Goal: Check status: Check status

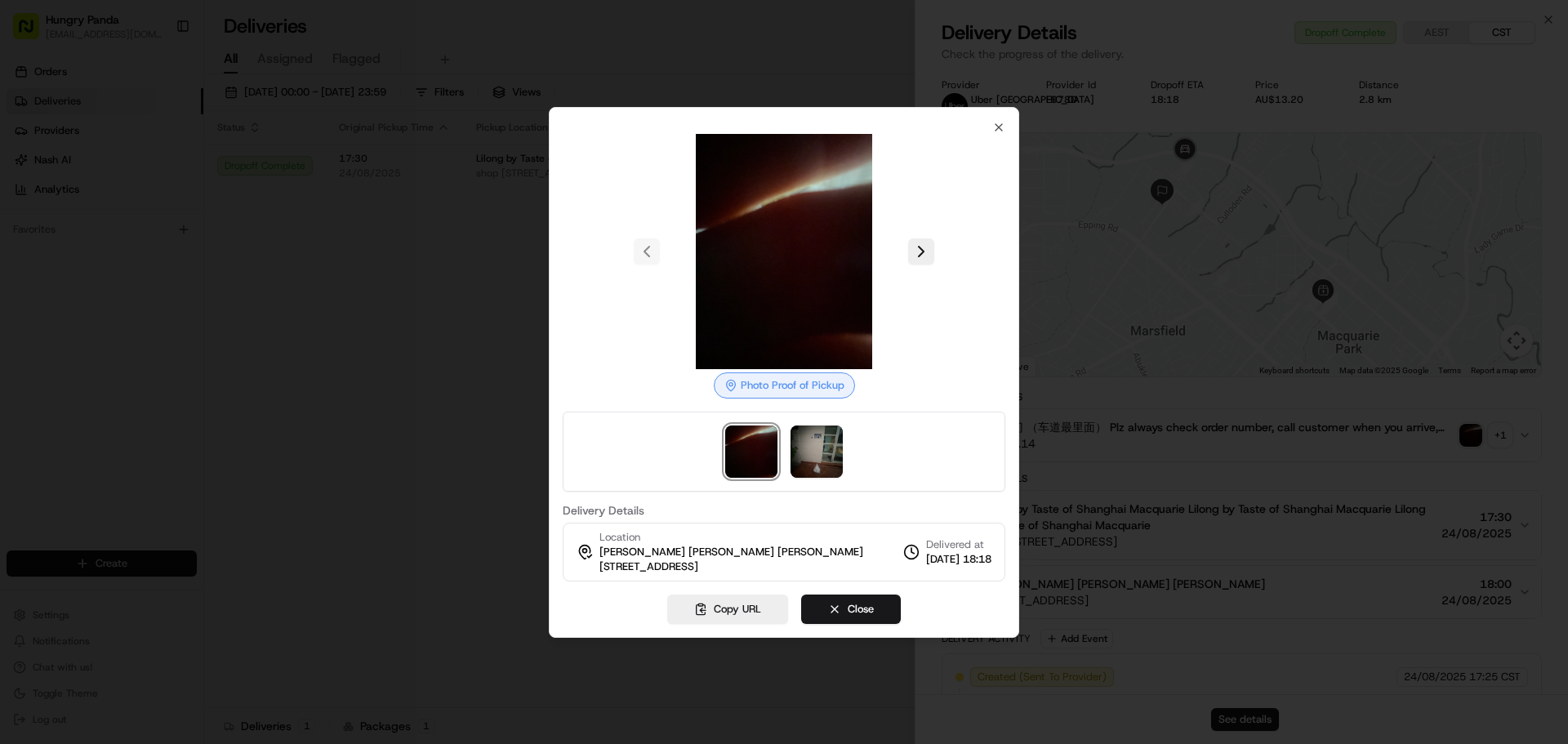
drag, startPoint x: 386, startPoint y: 317, endPoint x: 395, endPoint y: 375, distance: 58.7
click at [386, 318] on div at bounding box center [784, 372] width 1568 height 744
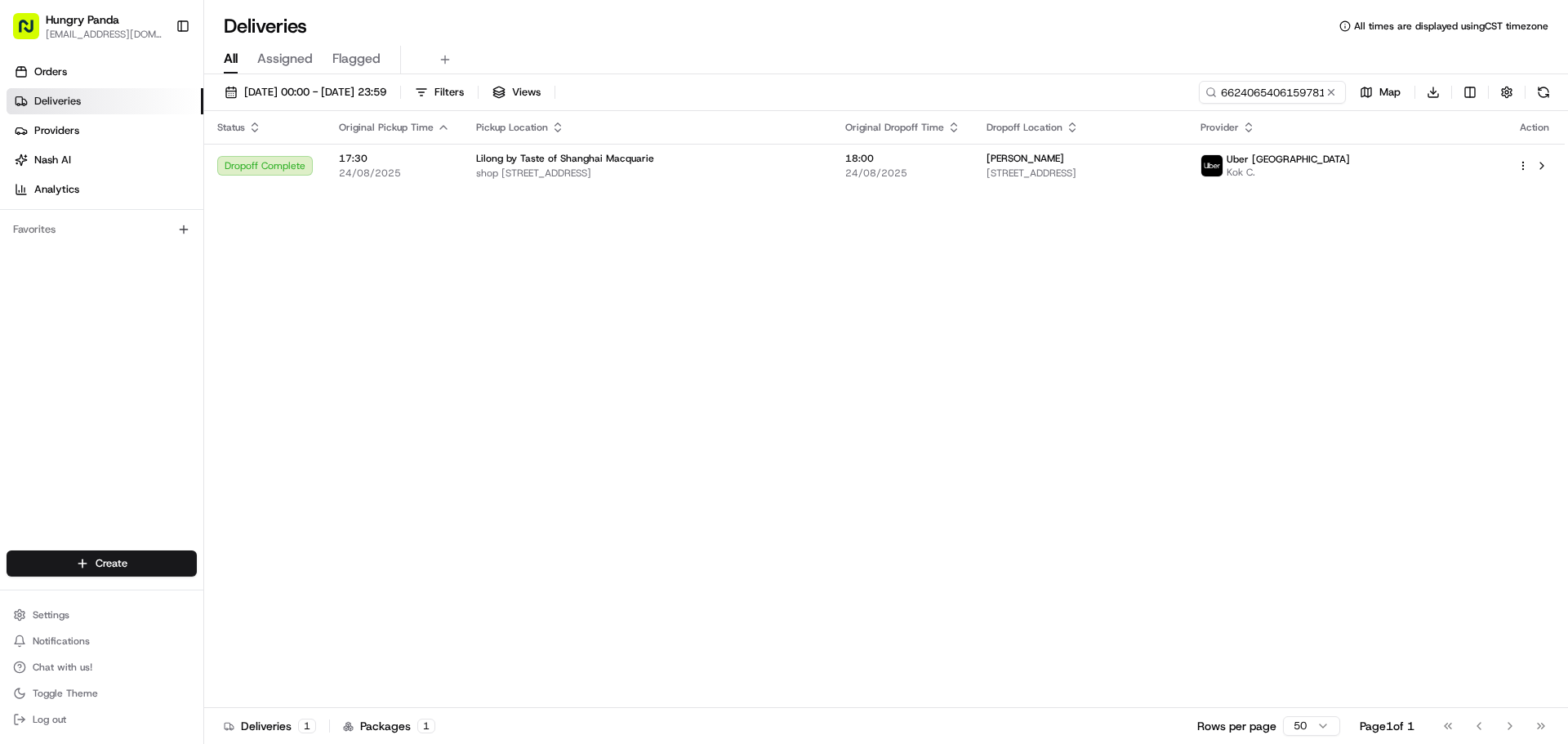
drag, startPoint x: 395, startPoint y: 375, endPoint x: 981, endPoint y: 197, distance: 612.4
click at [1278, 93] on input "6624065406159781051176" at bounding box center [1247, 92] width 196 height 23
click at [1327, 95] on button at bounding box center [1331, 92] width 16 height 16
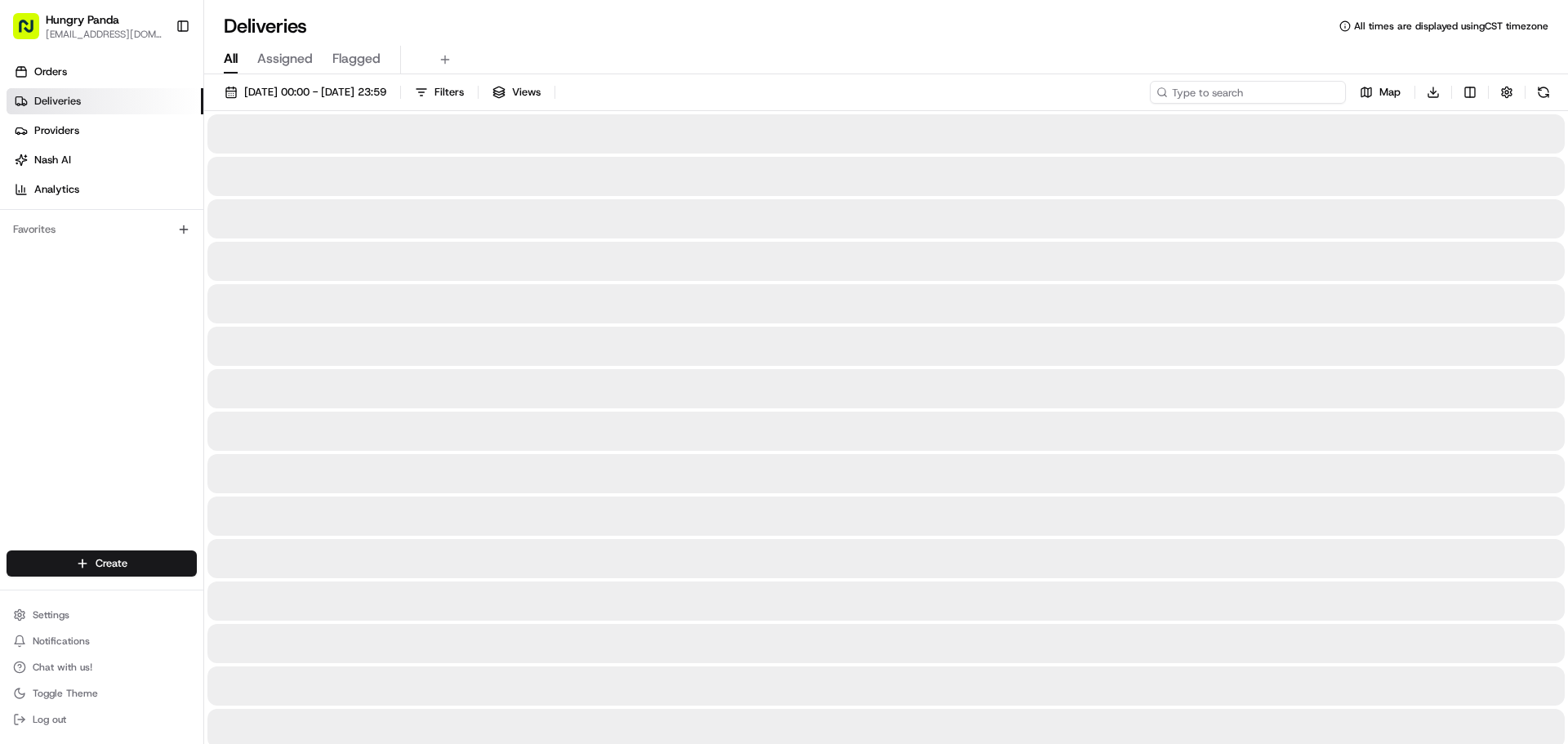
click at [1299, 97] on input at bounding box center [1247, 92] width 196 height 23
paste input "343100598625470029664"
type input "343100598625470029664"
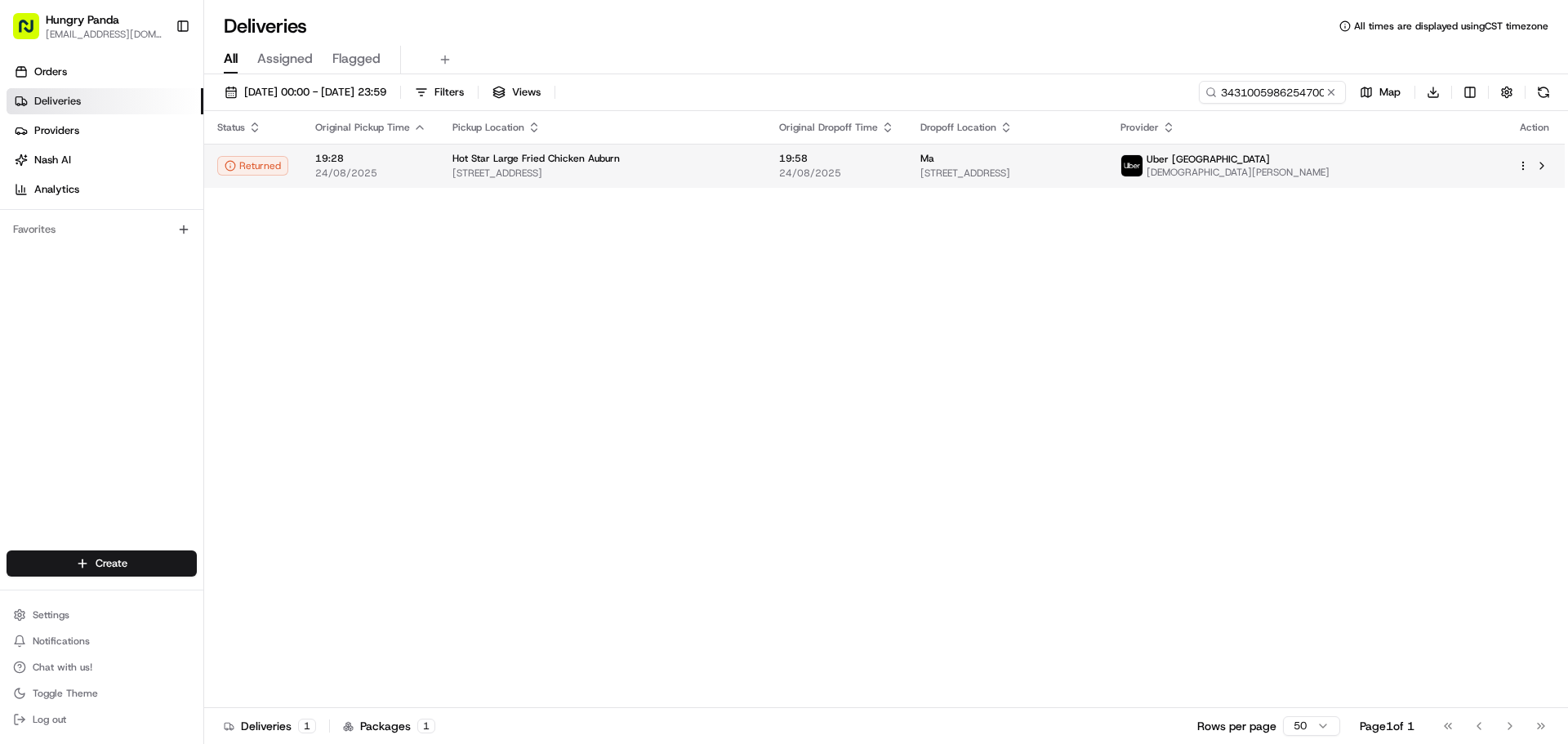
drag, startPoint x: 1134, startPoint y: 180, endPoint x: 1236, endPoint y: 177, distance: 102.0
click at [1107, 180] on td "Ma [STREET_ADDRESS]" at bounding box center [1007, 166] width 200 height 44
click at [1094, 172] on span "[STREET_ADDRESS]" at bounding box center [1007, 172] width 174 height 13
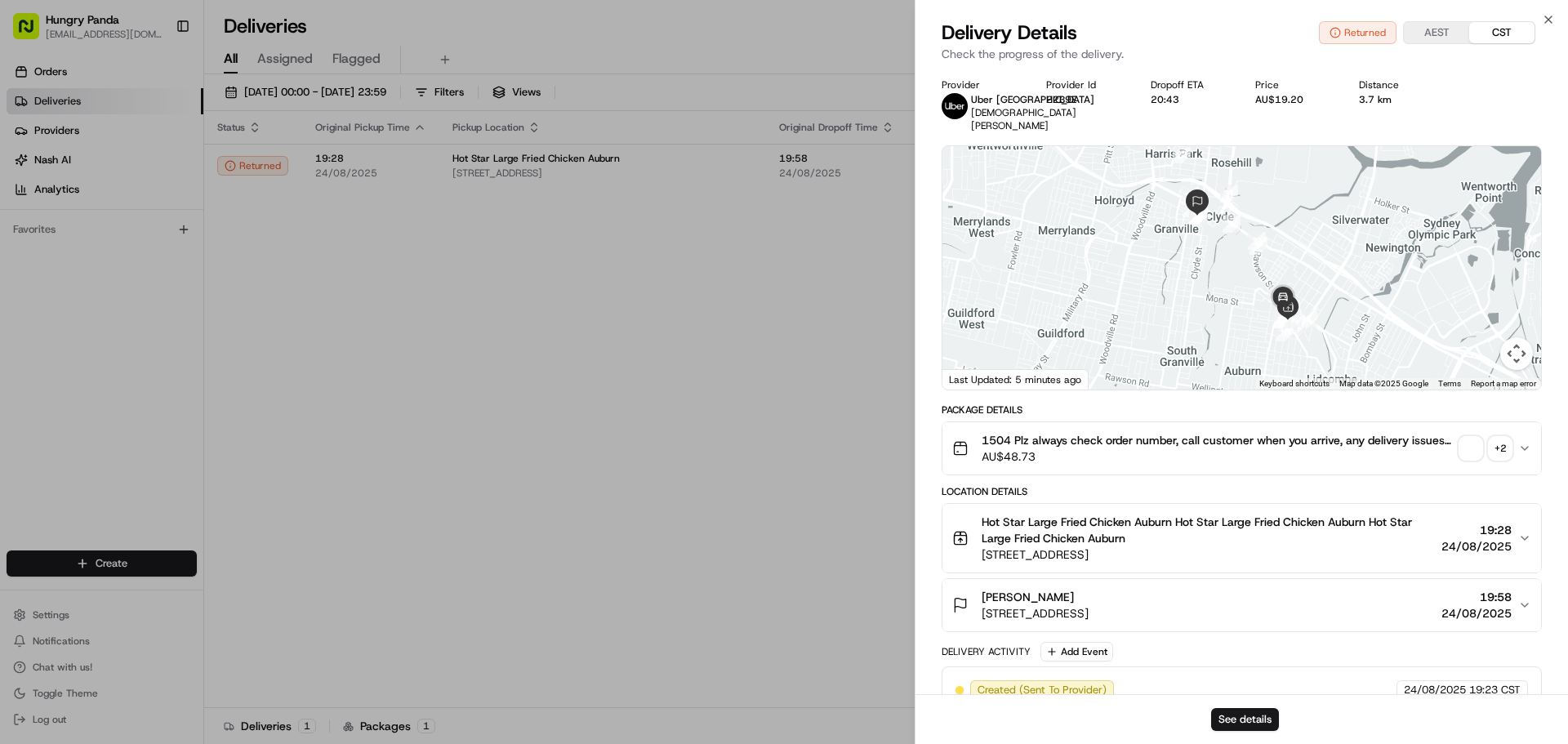
click at [1504, 447] on div "+ 2" at bounding box center [1500, 448] width 23 height 23
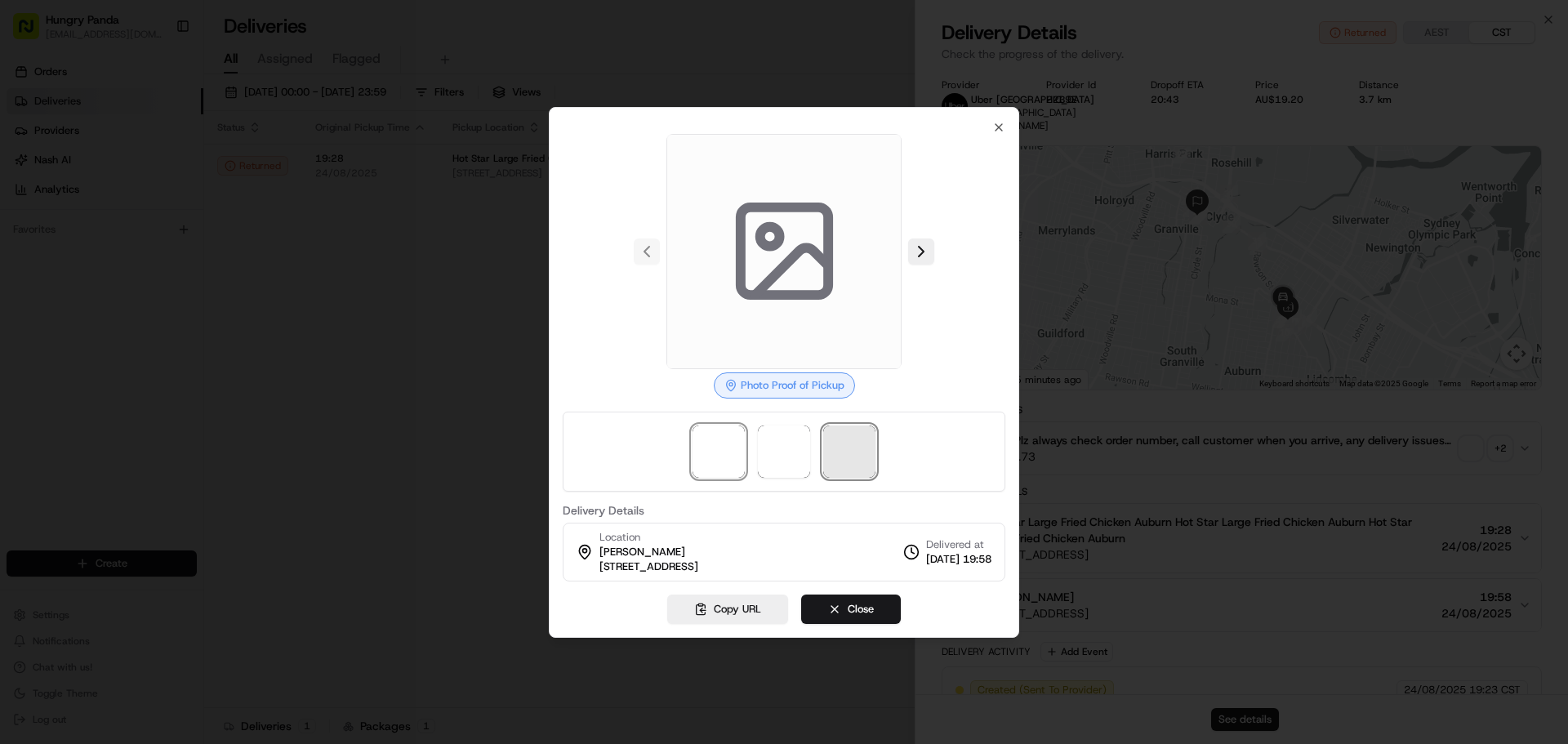
click at [838, 441] on span at bounding box center [850, 451] width 53 height 53
click at [784, 453] on span at bounding box center [784, 451] width 53 height 53
drag, startPoint x: 511, startPoint y: 448, endPoint x: 562, endPoint y: 435, distance: 52.6
click at [511, 447] on div at bounding box center [784, 372] width 1568 height 744
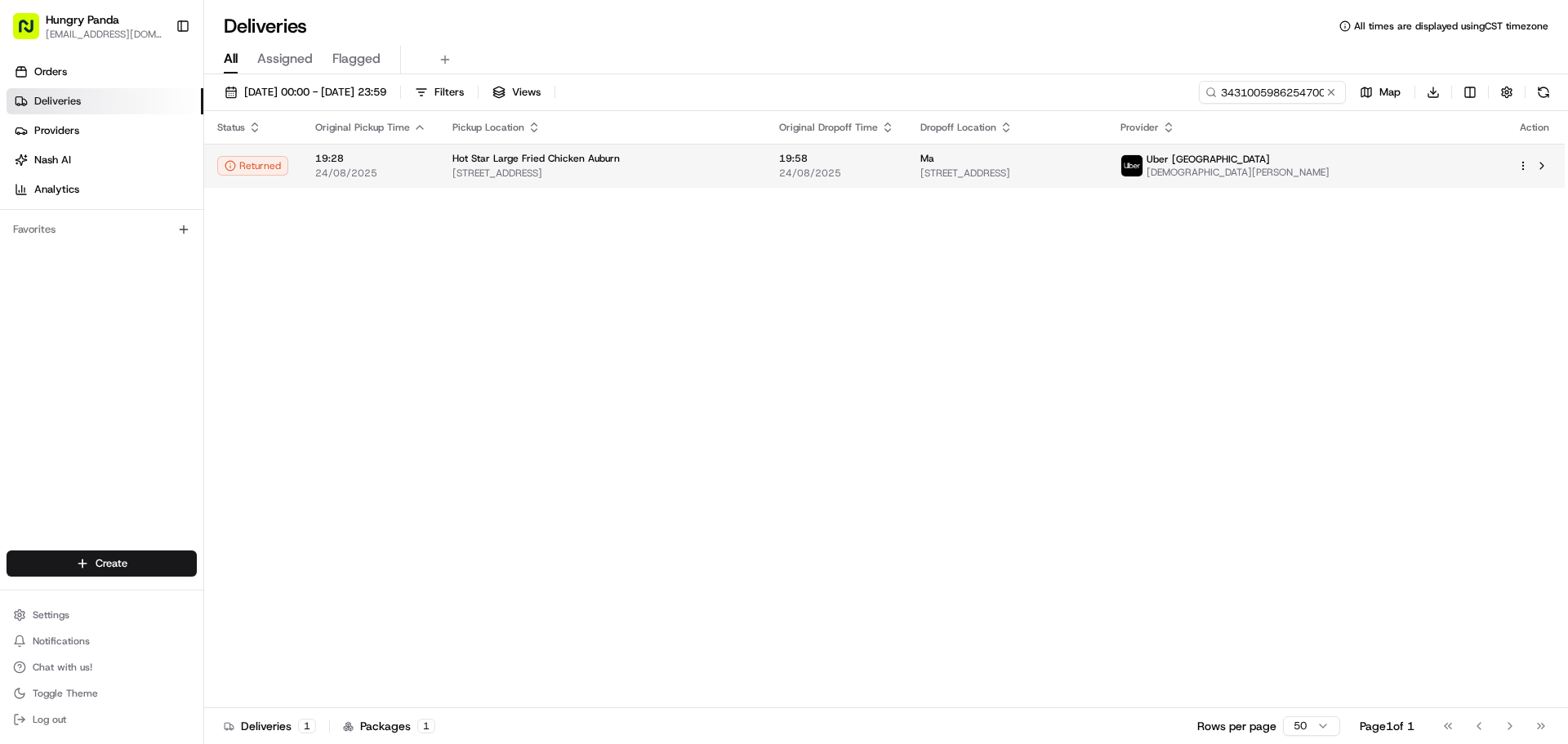
click at [1094, 159] on div "Ma" at bounding box center [1007, 158] width 174 height 13
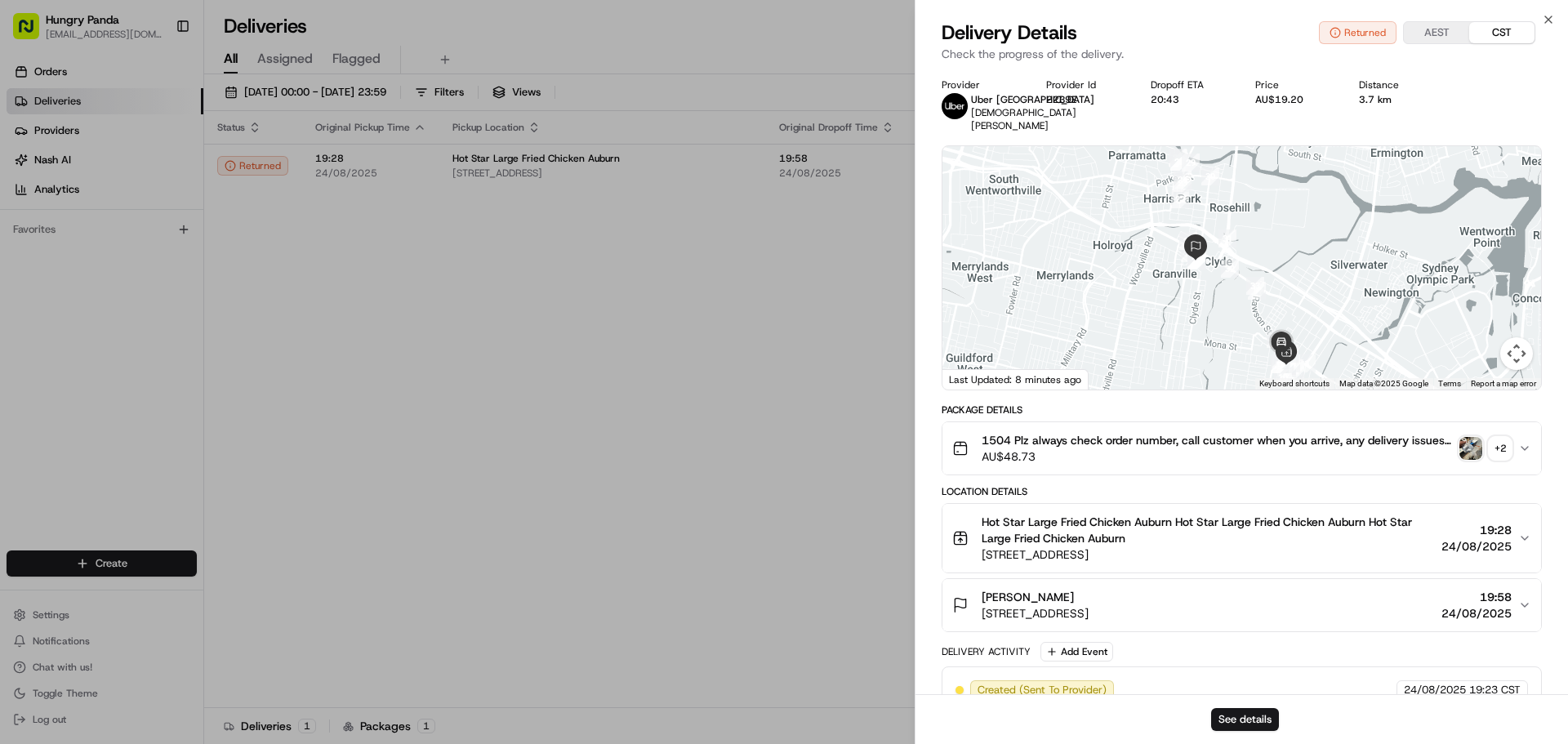
click at [1488, 452] on button "+ 2" at bounding box center [1485, 448] width 53 height 23
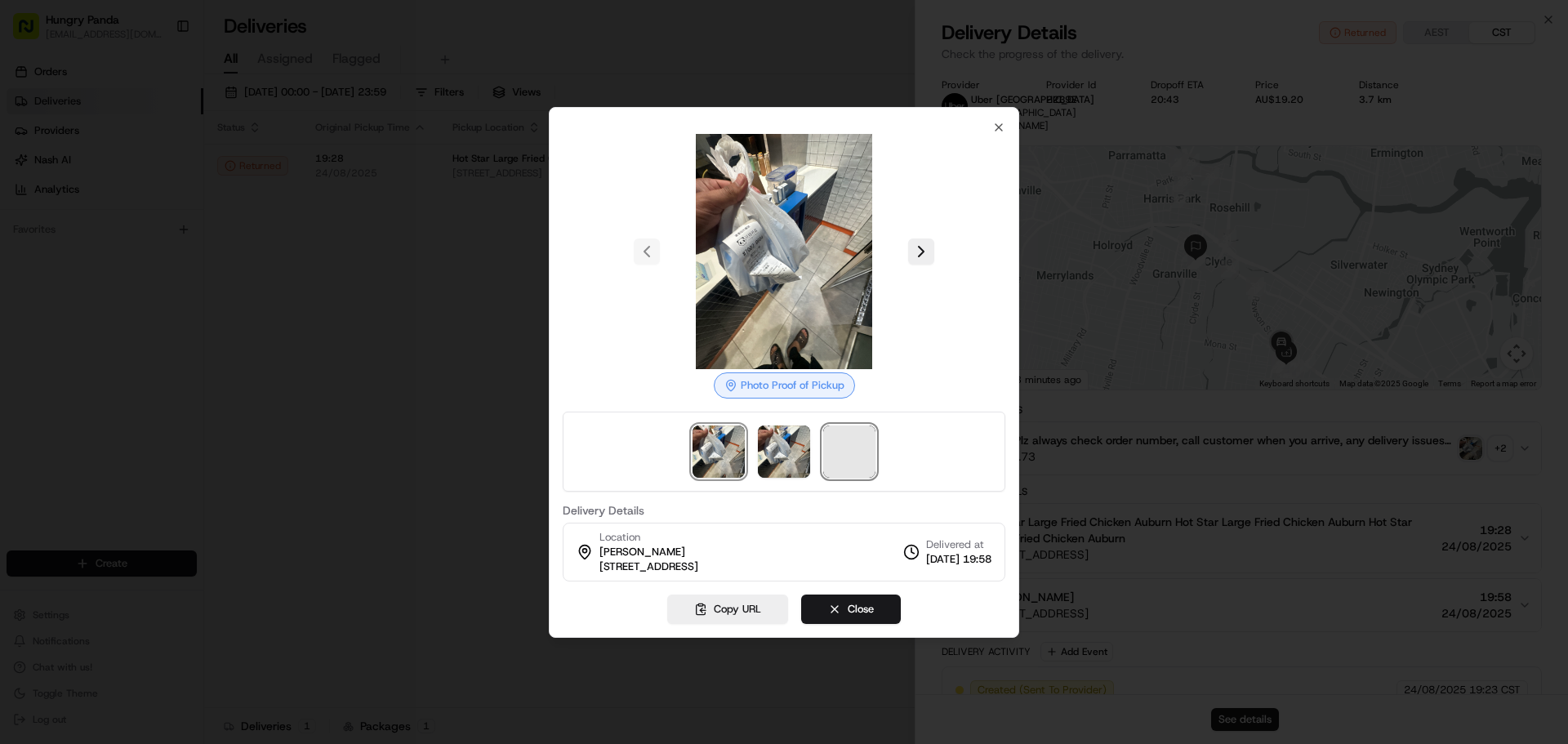
click at [851, 452] on span at bounding box center [850, 451] width 53 height 53
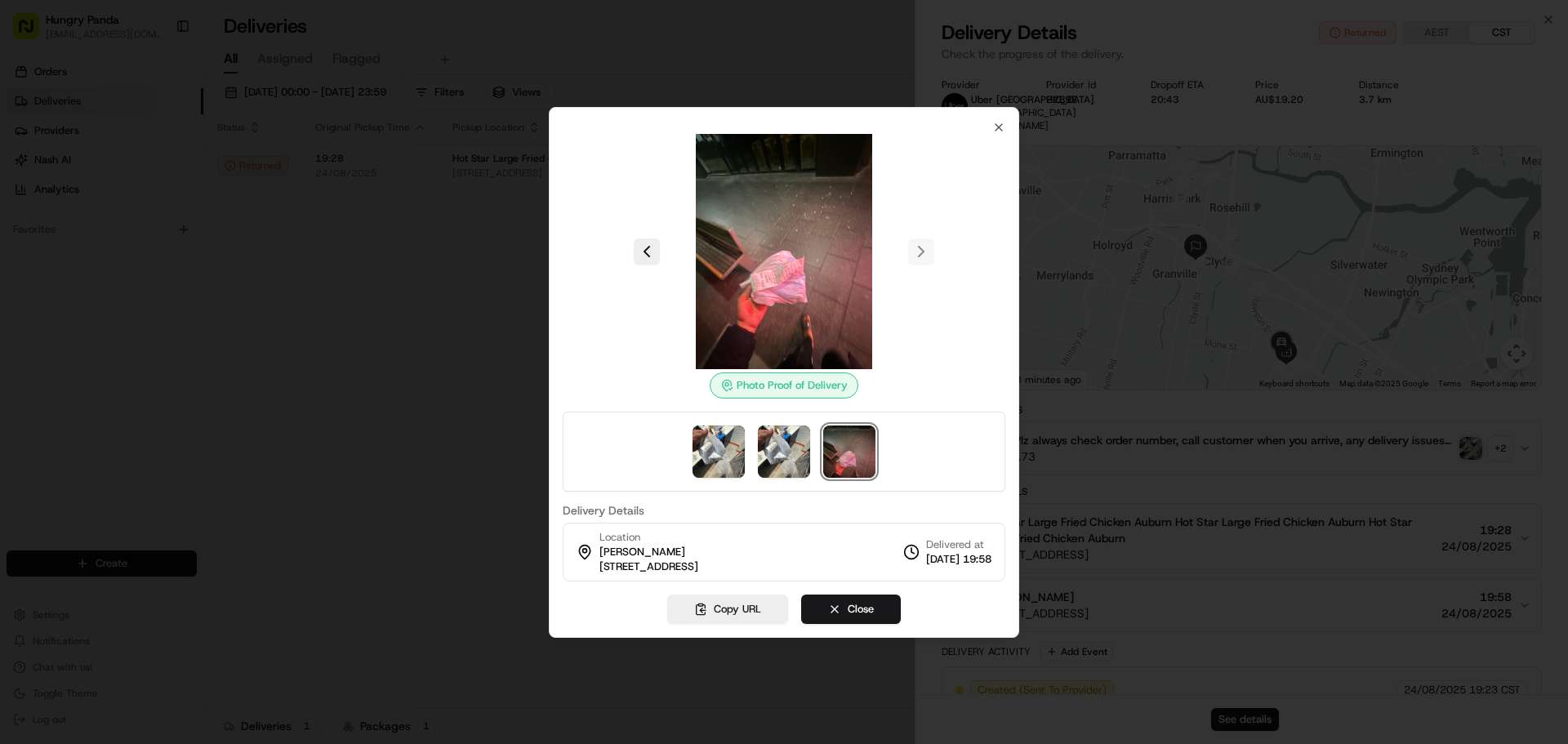
drag, startPoint x: 283, startPoint y: 402, endPoint x: 418, endPoint y: 402, distance: 135.0
click at [283, 402] on div at bounding box center [784, 372] width 1568 height 744
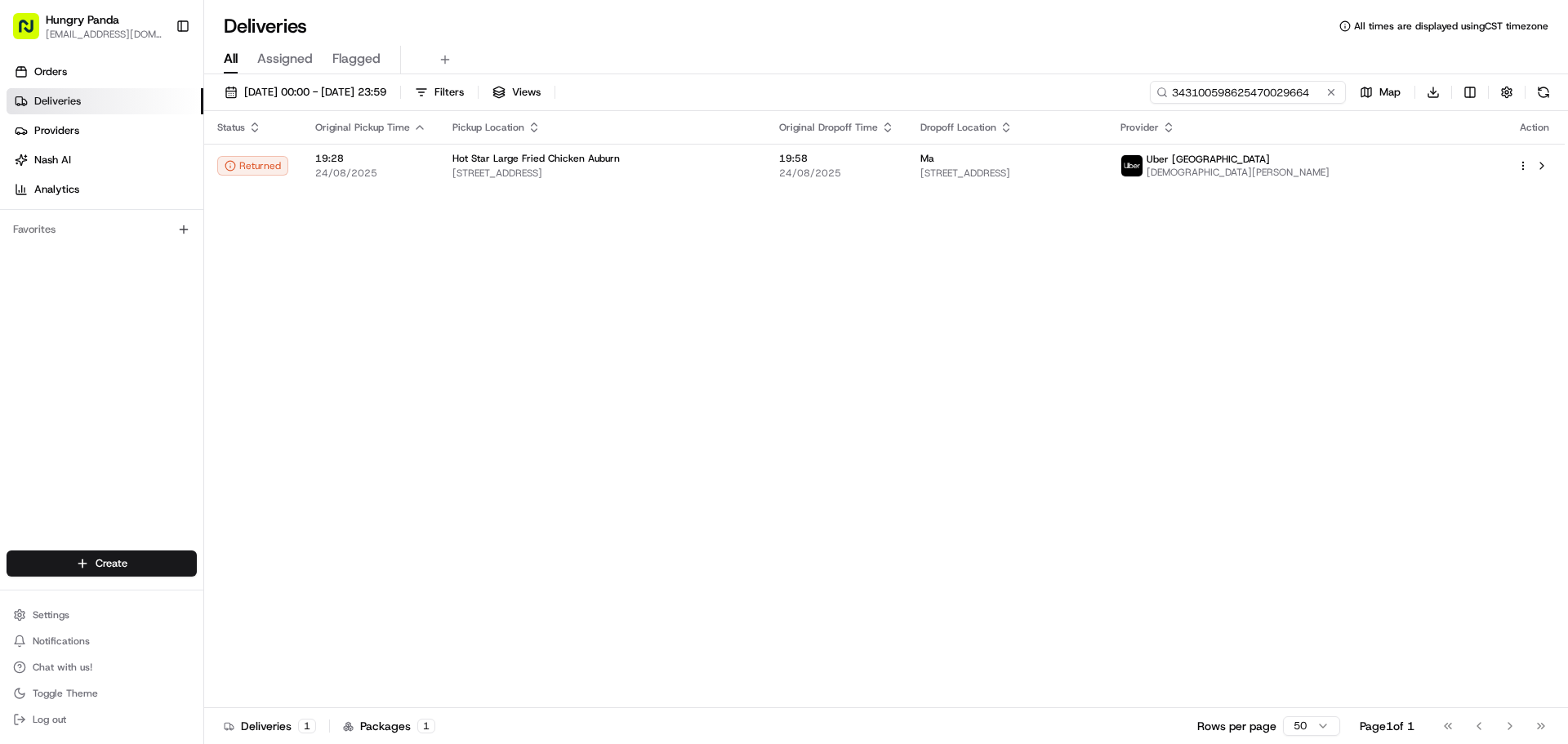
drag, startPoint x: 1258, startPoint y: 91, endPoint x: 473, endPoint y: 227, distance: 796.7
click at [1340, 91] on input "343100598625470029664" at bounding box center [1247, 92] width 196 height 23
